Goal: Information Seeking & Learning: Learn about a topic

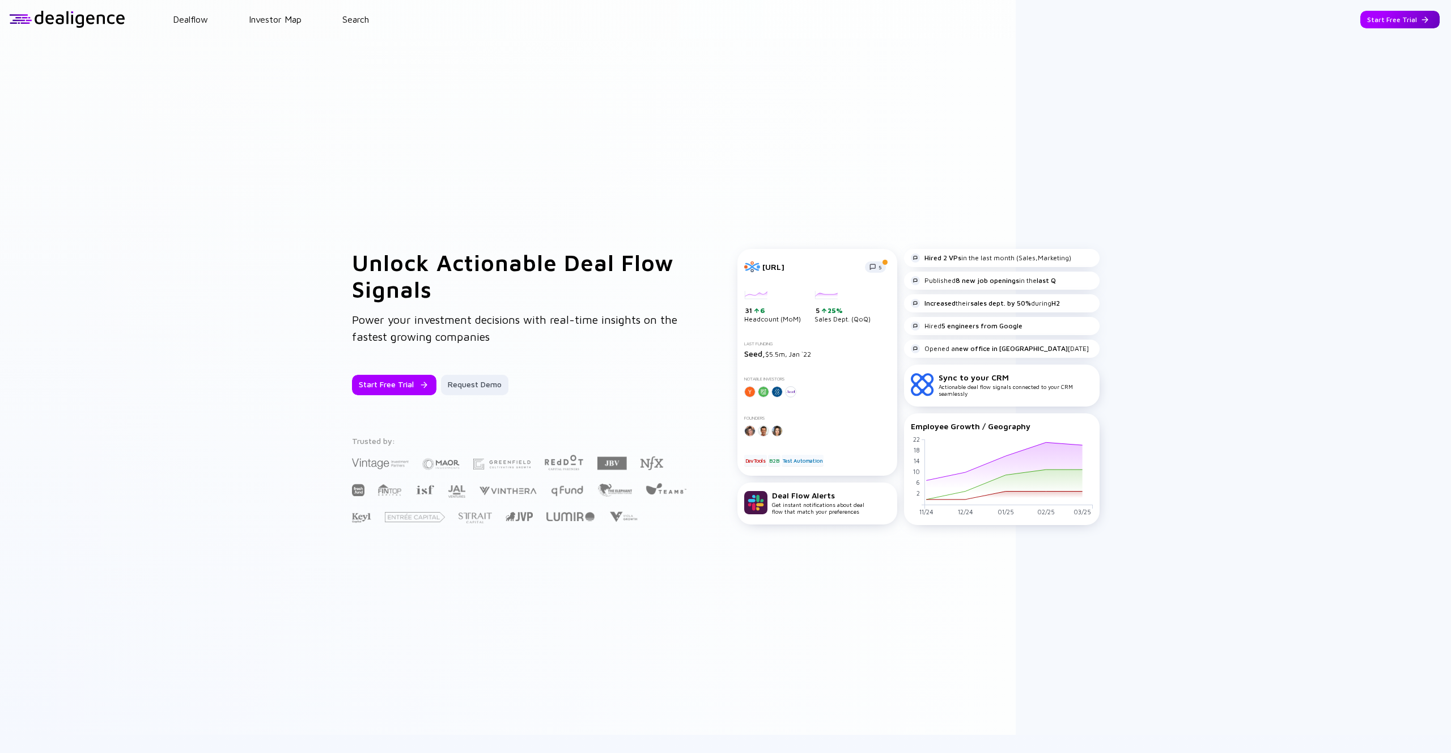
click at [1412, 11] on div "Start Free Trial" at bounding box center [1399, 20] width 79 height 18
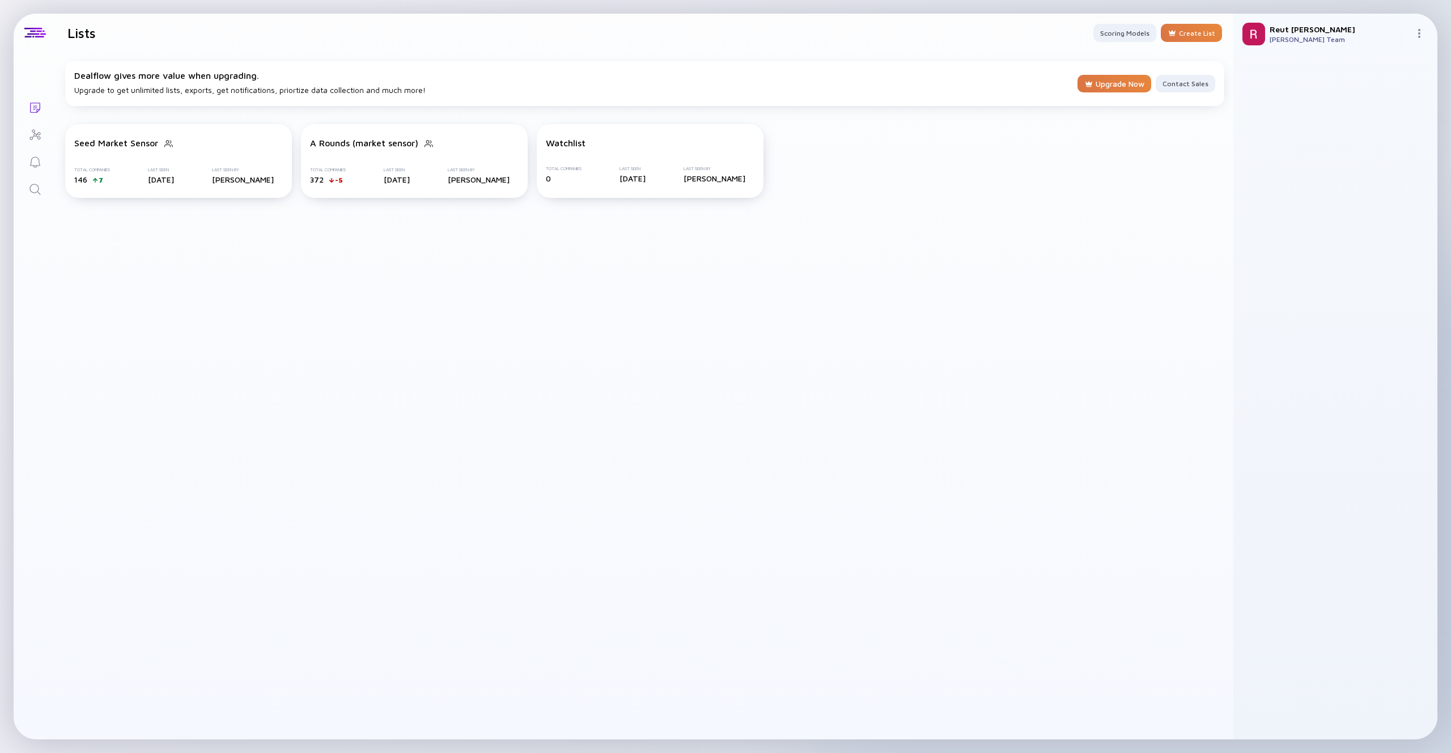
click at [41, 192] on icon "Search" at bounding box center [35, 189] width 14 height 14
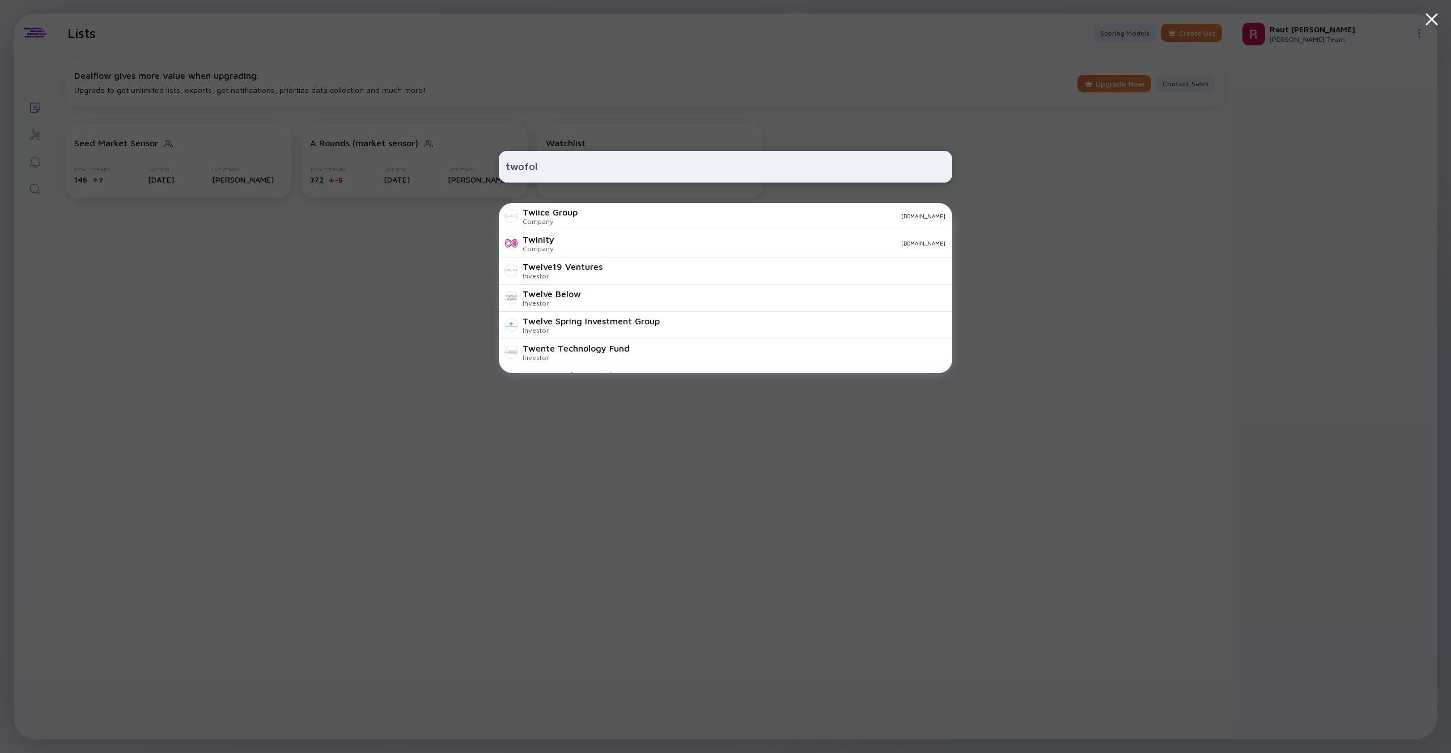
type input "twofold"
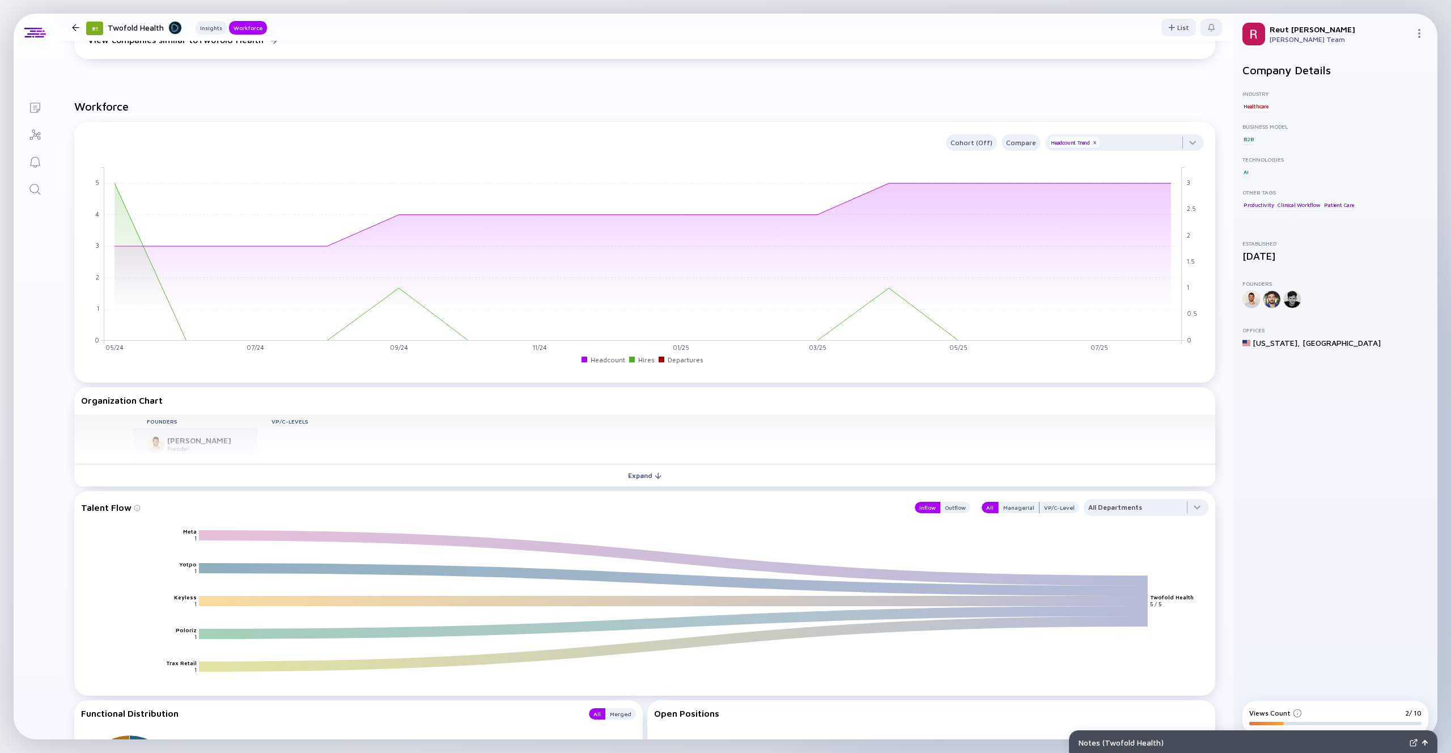
scroll to position [582, 0]
click at [684, 447] on div "Founders VP/C-Levels Operations [PERSON_NAME] Founder [PERSON_NAME] Founder [PE…" at bounding box center [644, 438] width 1141 height 50
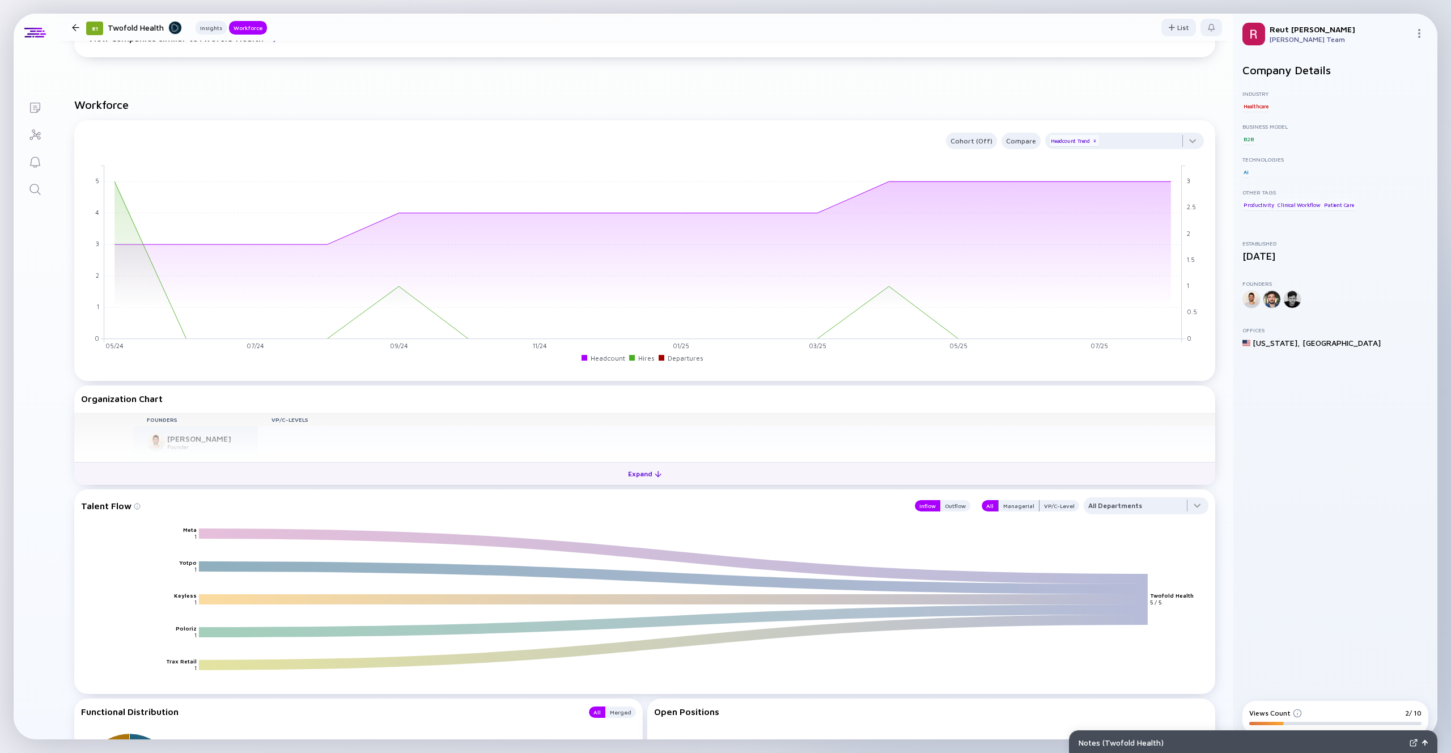
click at [669, 467] on button "Expand" at bounding box center [644, 473] width 1141 height 23
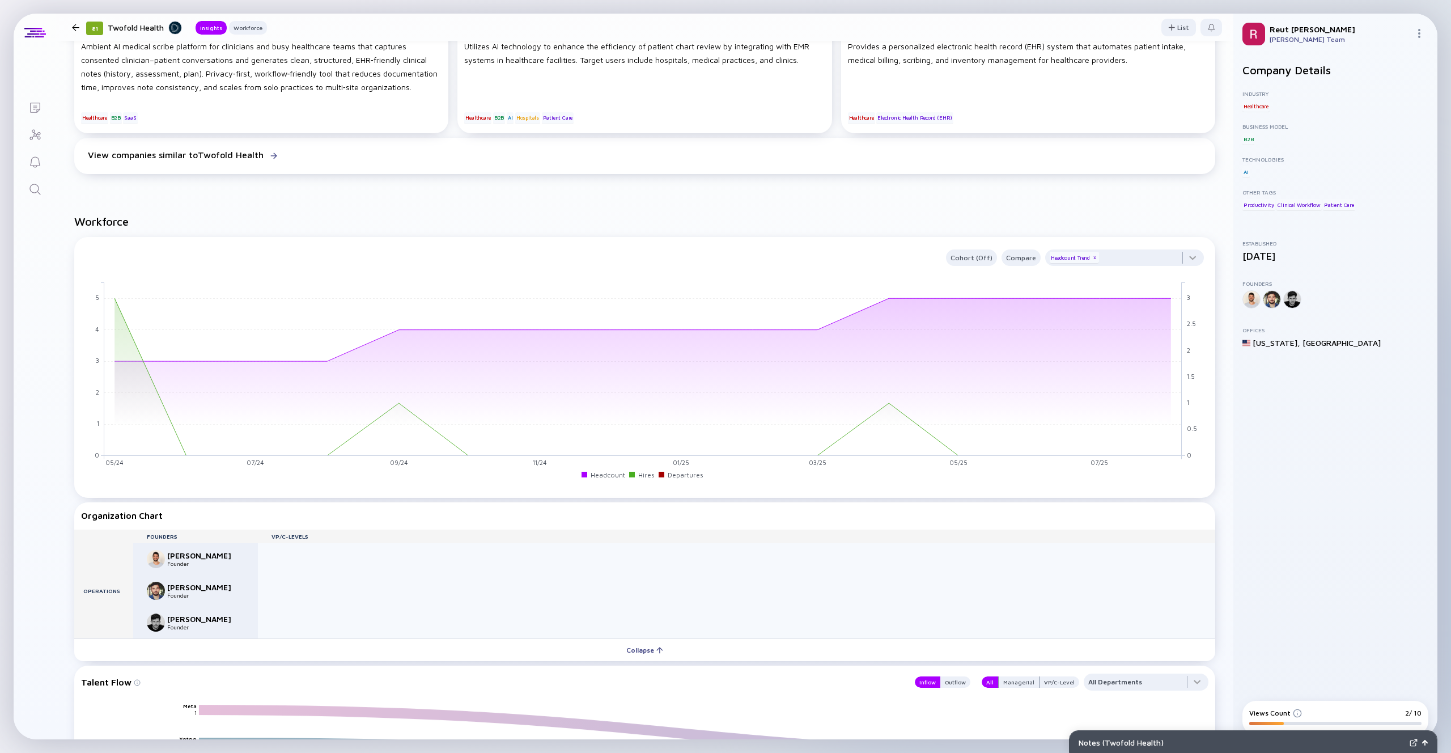
scroll to position [152, 0]
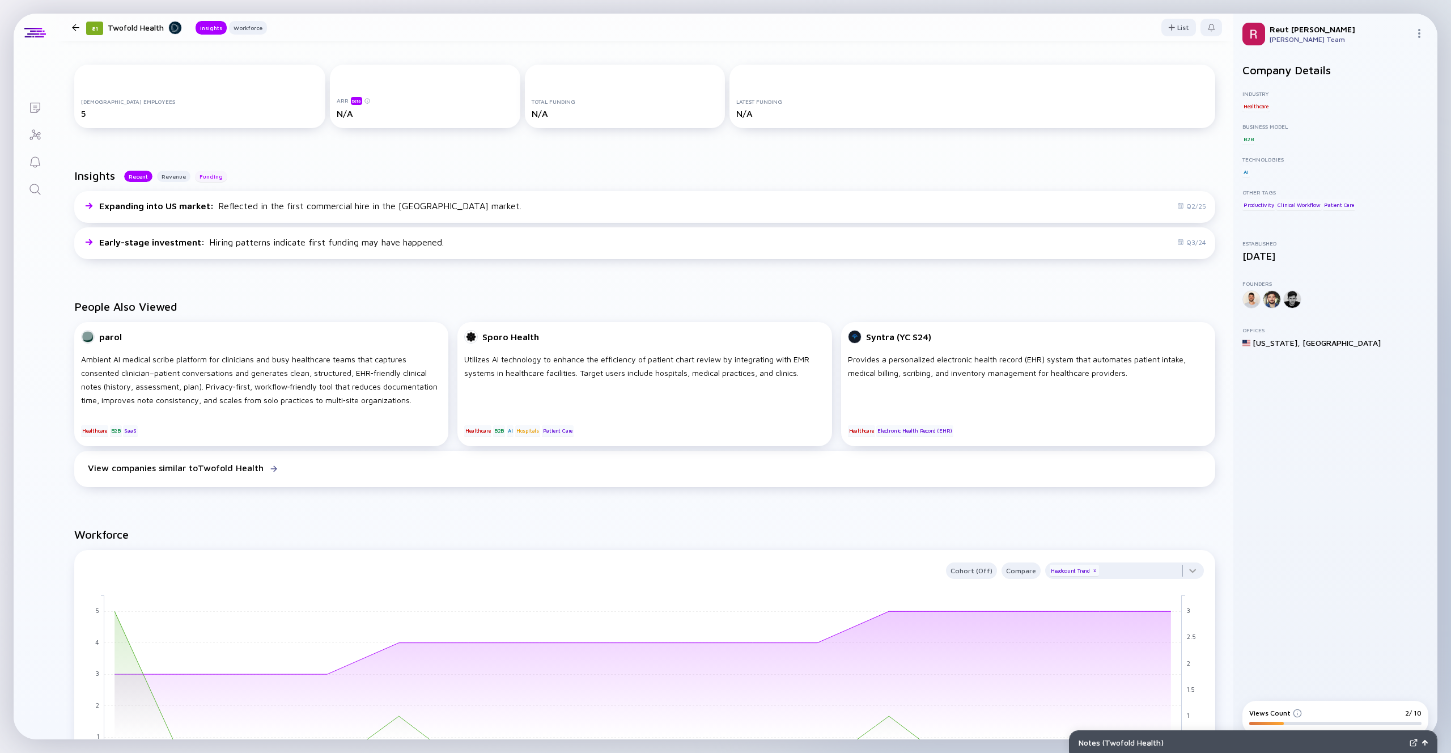
click at [208, 178] on div "Funding" at bounding box center [211, 176] width 32 height 11
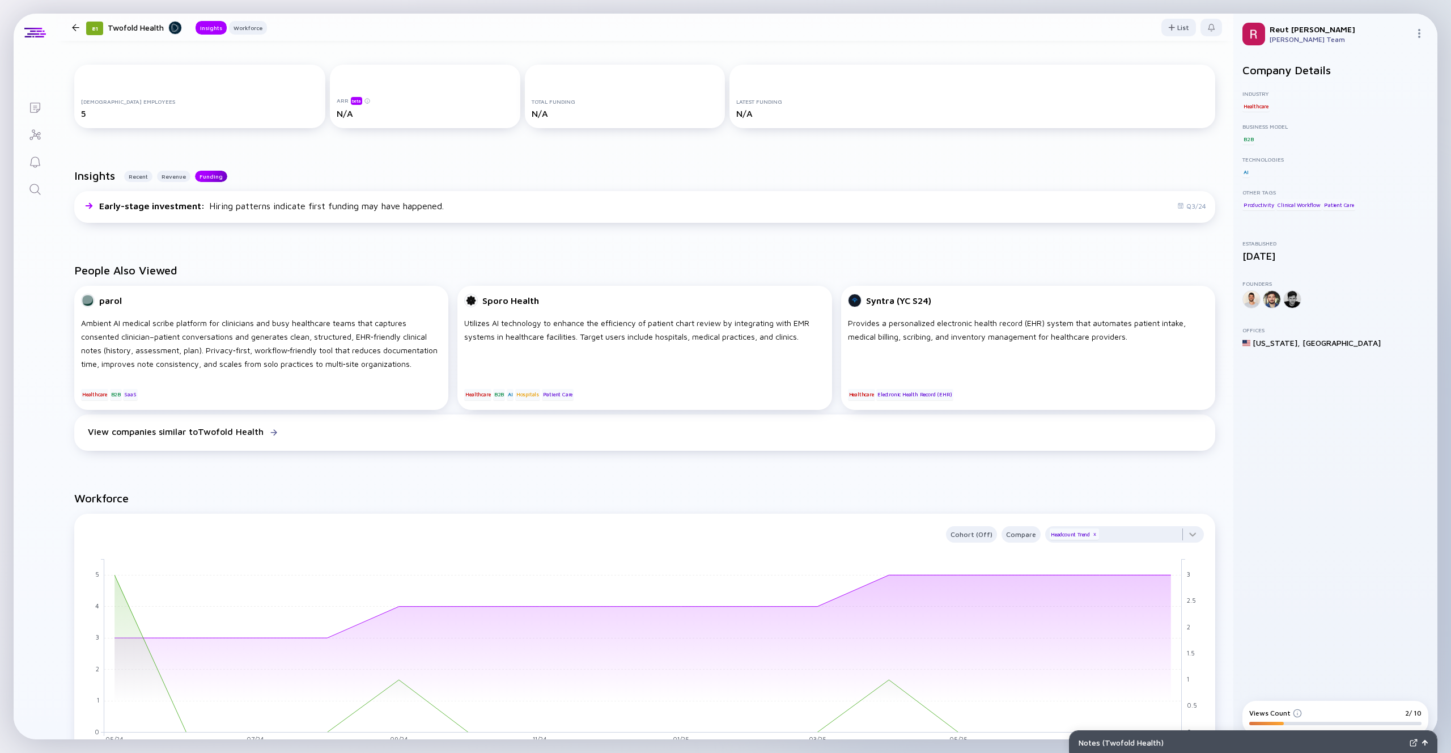
click at [208, 178] on div "Funding" at bounding box center [211, 176] width 32 height 11
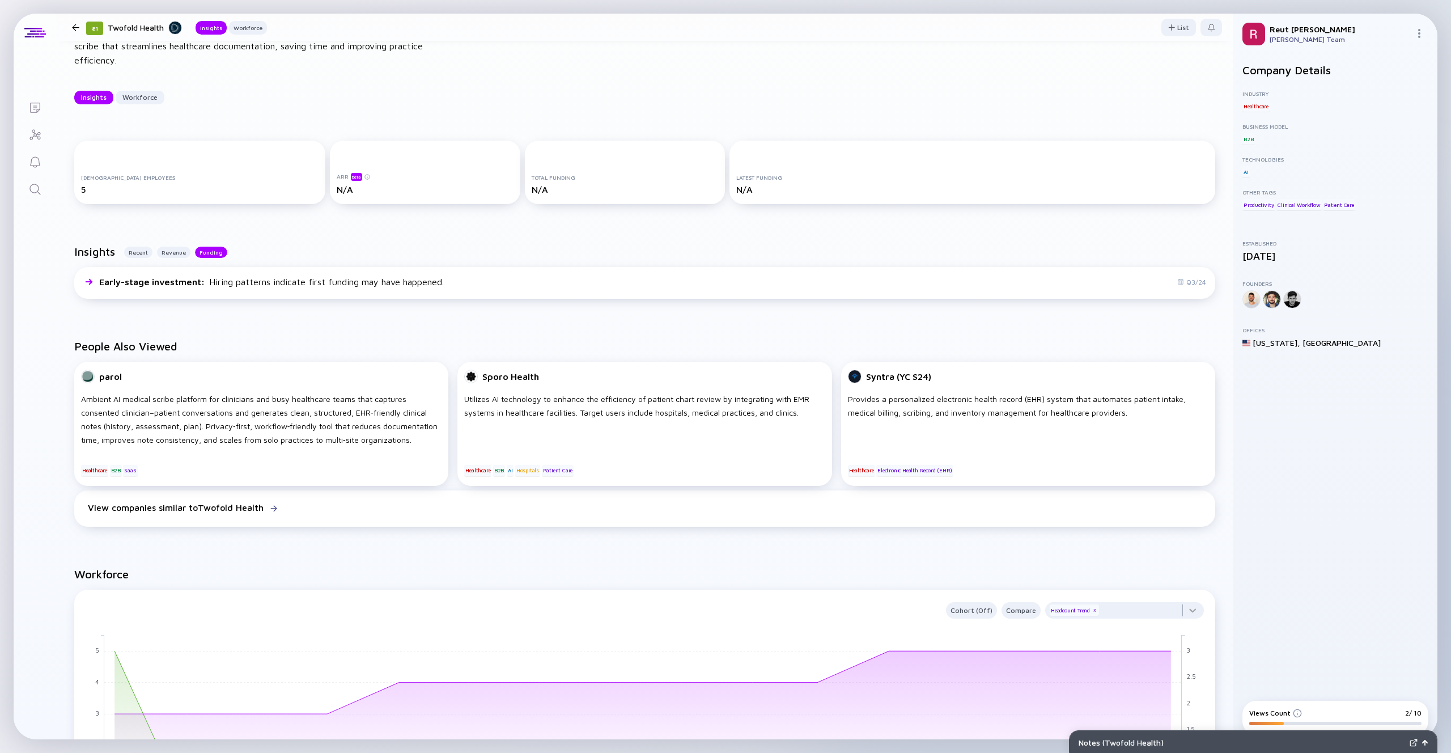
scroll to position [0, 0]
